Goal: Task Accomplishment & Management: Manage account settings

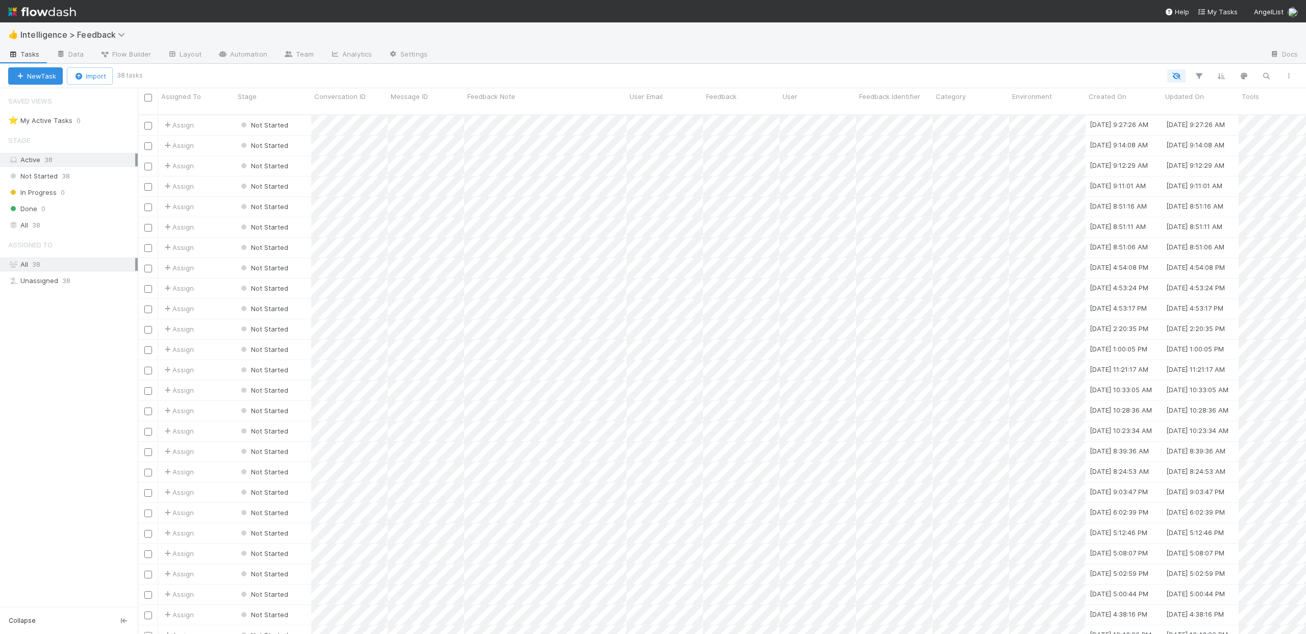
scroll to position [520, 1160]
click at [396, 48] on link "Settings" at bounding box center [408, 55] width 56 height 16
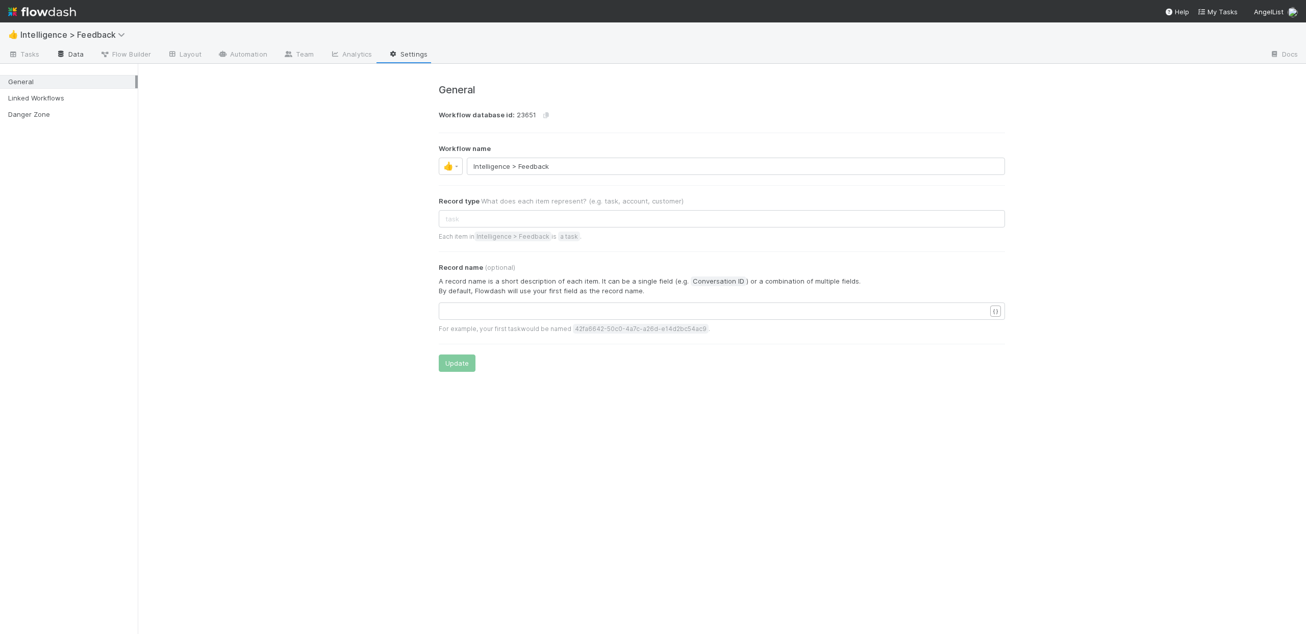
click at [70, 55] on link "Data" at bounding box center [70, 55] width 44 height 16
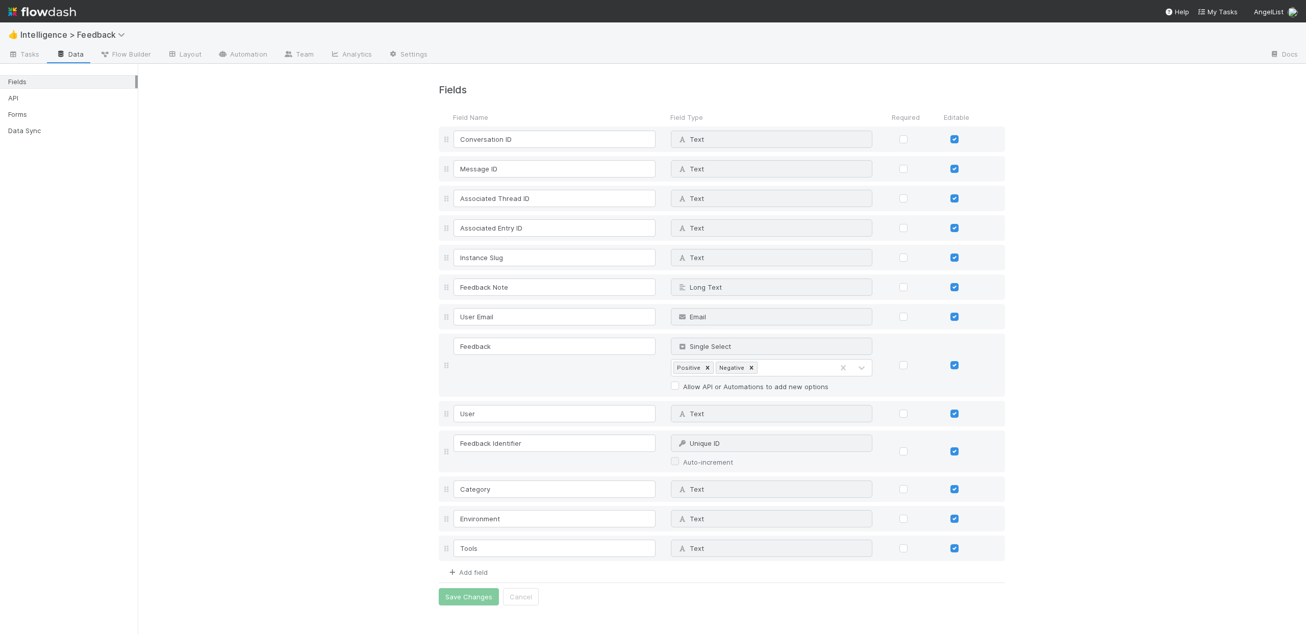
click at [473, 575] on link "Add field" at bounding box center [467, 572] width 41 height 8
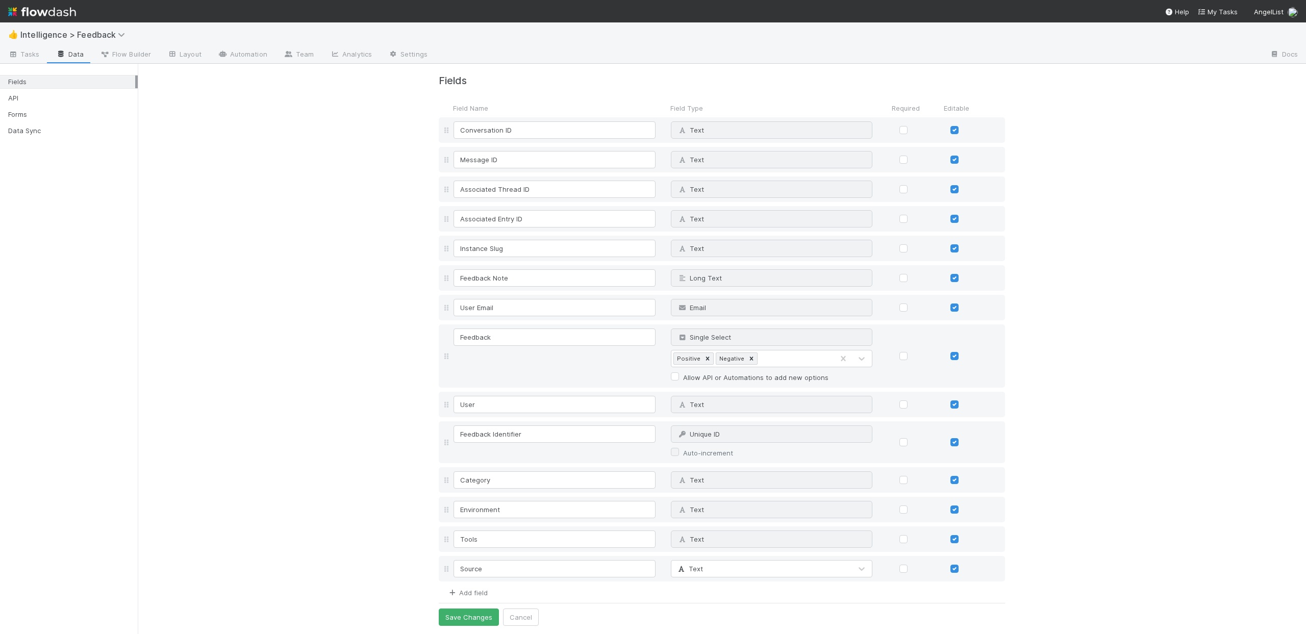
type input "Source"
click at [470, 592] on link "Add field" at bounding box center [467, 593] width 41 height 8
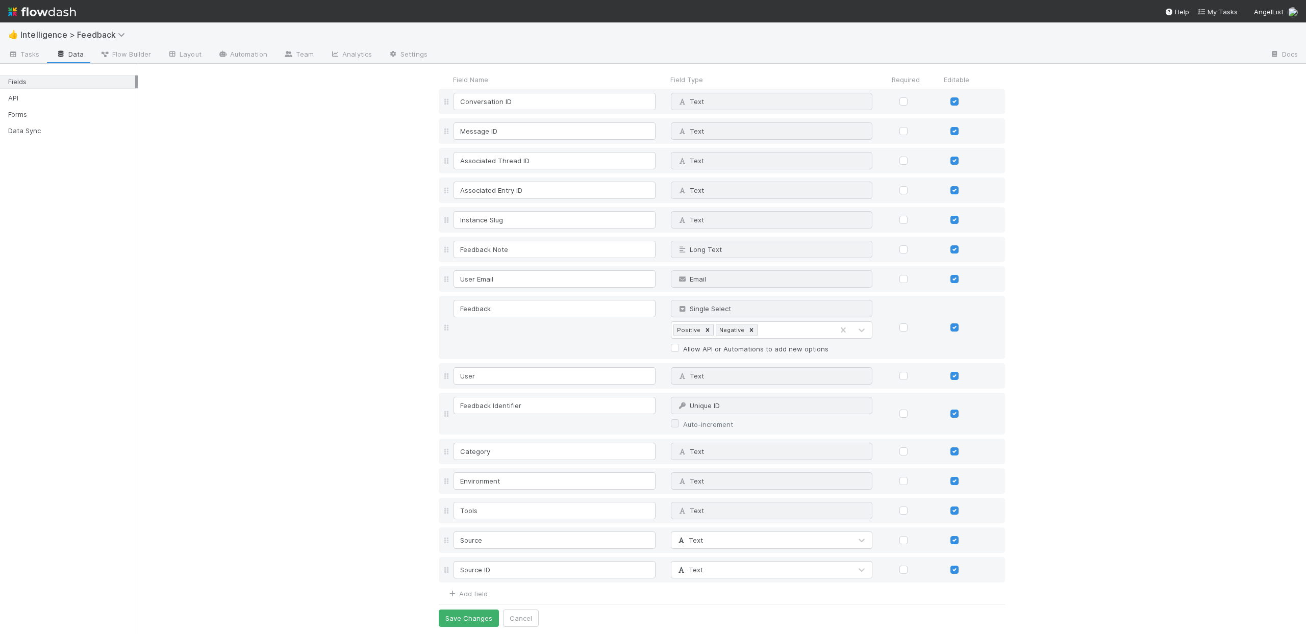
scroll to position [39, 0]
type input "Source ID"
click at [472, 591] on link "Add field" at bounding box center [467, 593] width 41 height 8
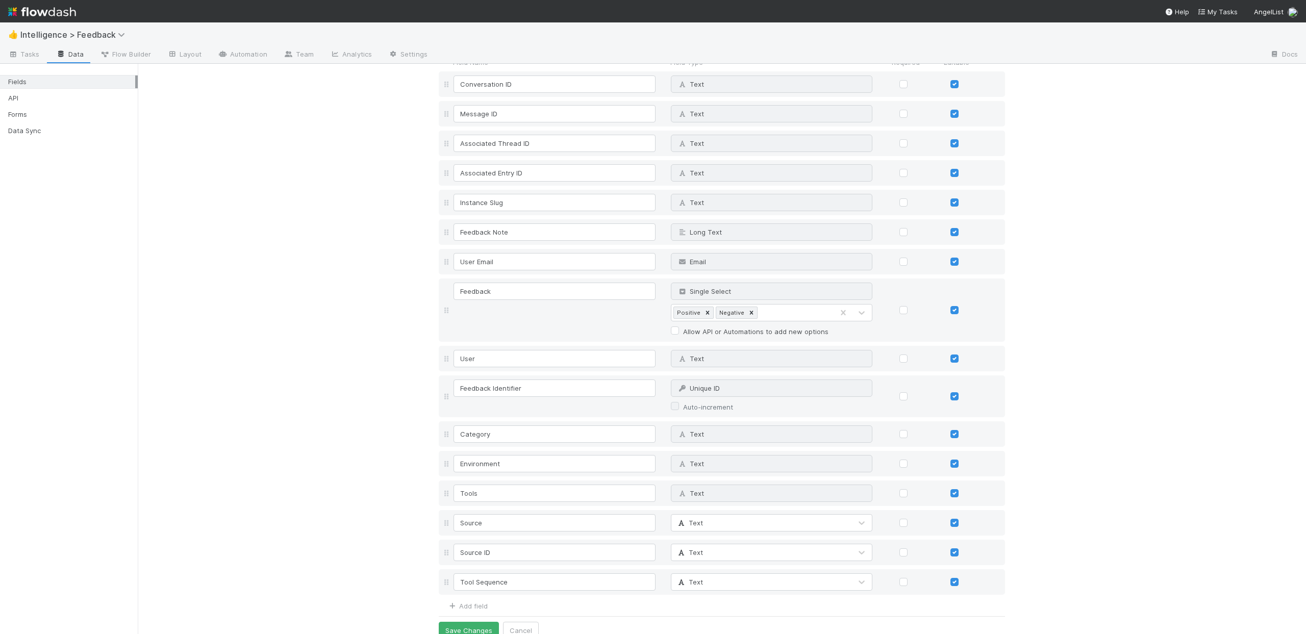
scroll to position [68, 0]
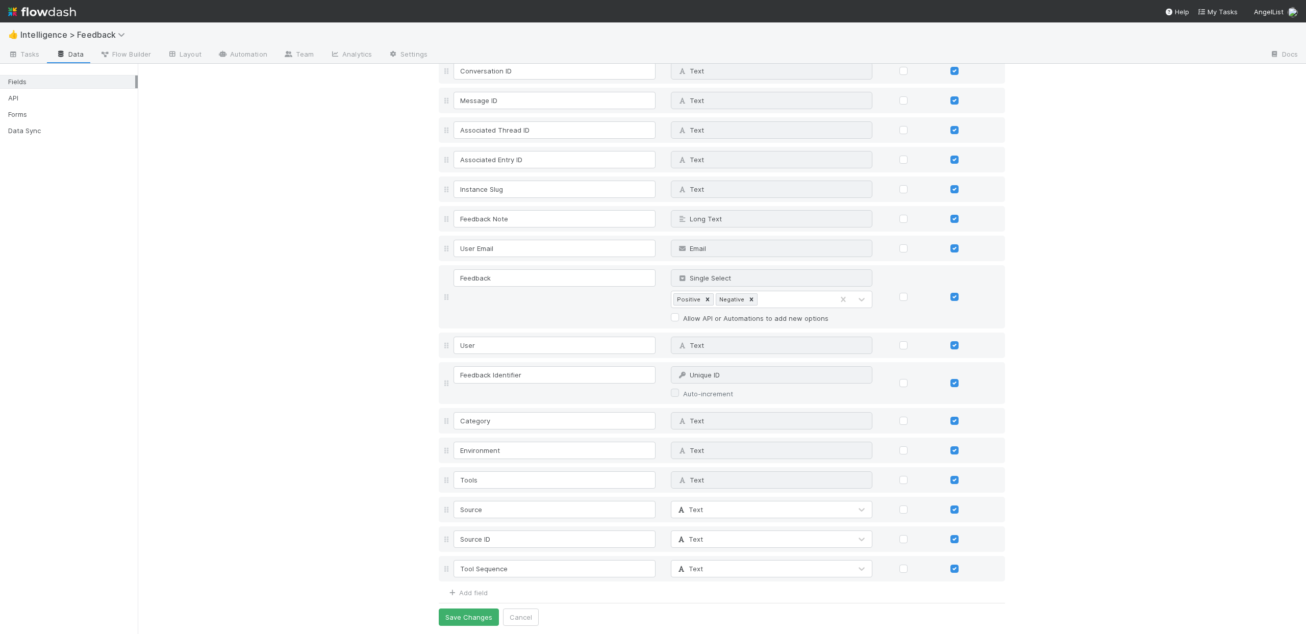
type input "Tool Sequence"
click at [326, 560] on div "Fields Field Name Field Type Required Editable Conversation ID Text Why can't I…" at bounding box center [722, 314] width 1168 height 639
drag, startPoint x: 444, startPoint y: 570, endPoint x: 443, endPoint y: 511, distance: 59.7
click at [443, 511] on div "Conversation ID Text Why can't I edit type? Message ID Text Why can't I edit ty…" at bounding box center [722, 319] width 566 height 523
click at [1142, 511] on div "Fields Field Name Field Type Required Editable Conversation ID Text Why can't I…" at bounding box center [722, 314] width 1168 height 639
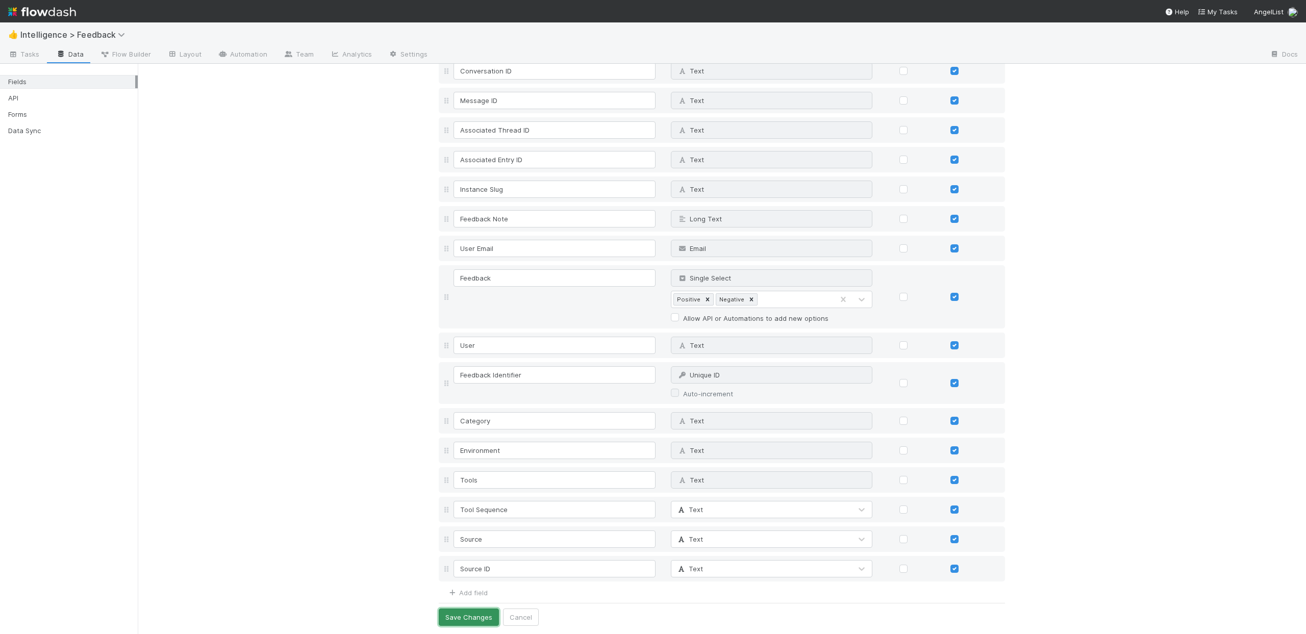
click at [460, 615] on button "Save Changes" at bounding box center [469, 617] width 60 height 17
click at [299, 531] on div "Fields 🎉 Fields have been successfully updated! Field Name Field Type Required …" at bounding box center [722, 301] width 1168 height 666
drag, startPoint x: 1153, startPoint y: 153, endPoint x: 1160, endPoint y: 142, distance: 12.9
click at [1153, 153] on div "Fields 🎉 Fields have been successfully updated! Field Name Field Type Required …" at bounding box center [722, 301] width 1168 height 666
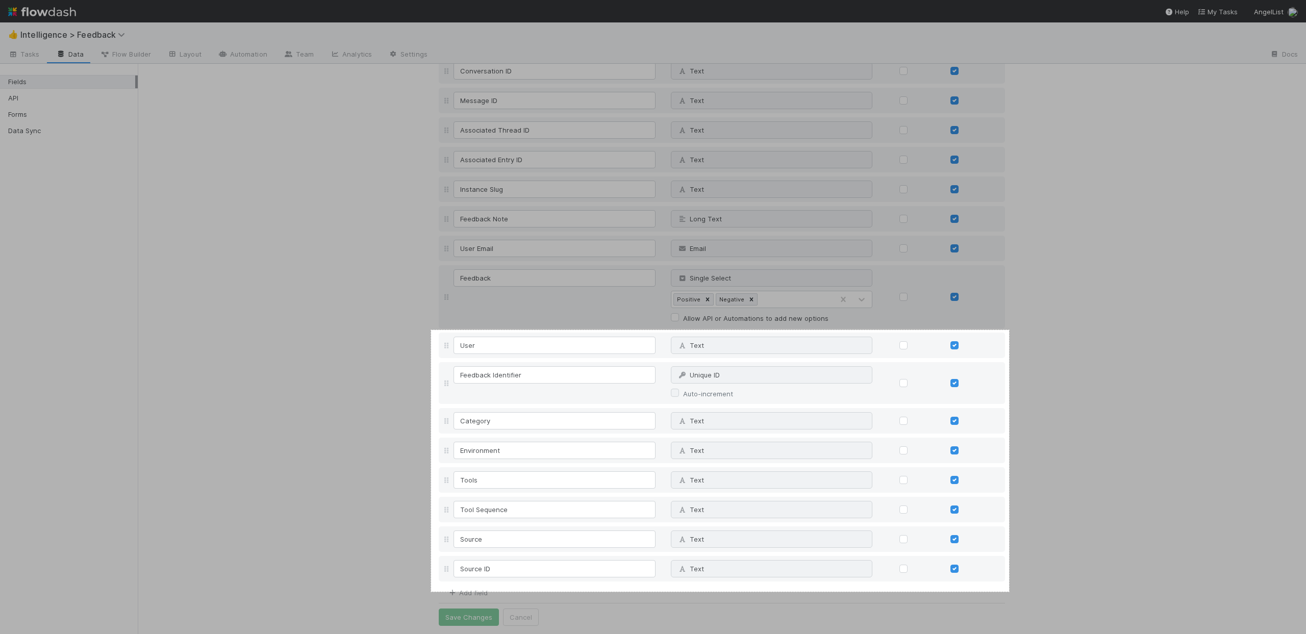
drag, startPoint x: 517, startPoint y: 413, endPoint x: 1009, endPoint y: 592, distance: 523.3
click at [1009, 592] on div "1133 X 513" at bounding box center [653, 317] width 1306 height 634
click at [1034, 560] on link "Capture" at bounding box center [1032, 561] width 27 height 11
